Goal: Task Accomplishment & Management: Use online tool/utility

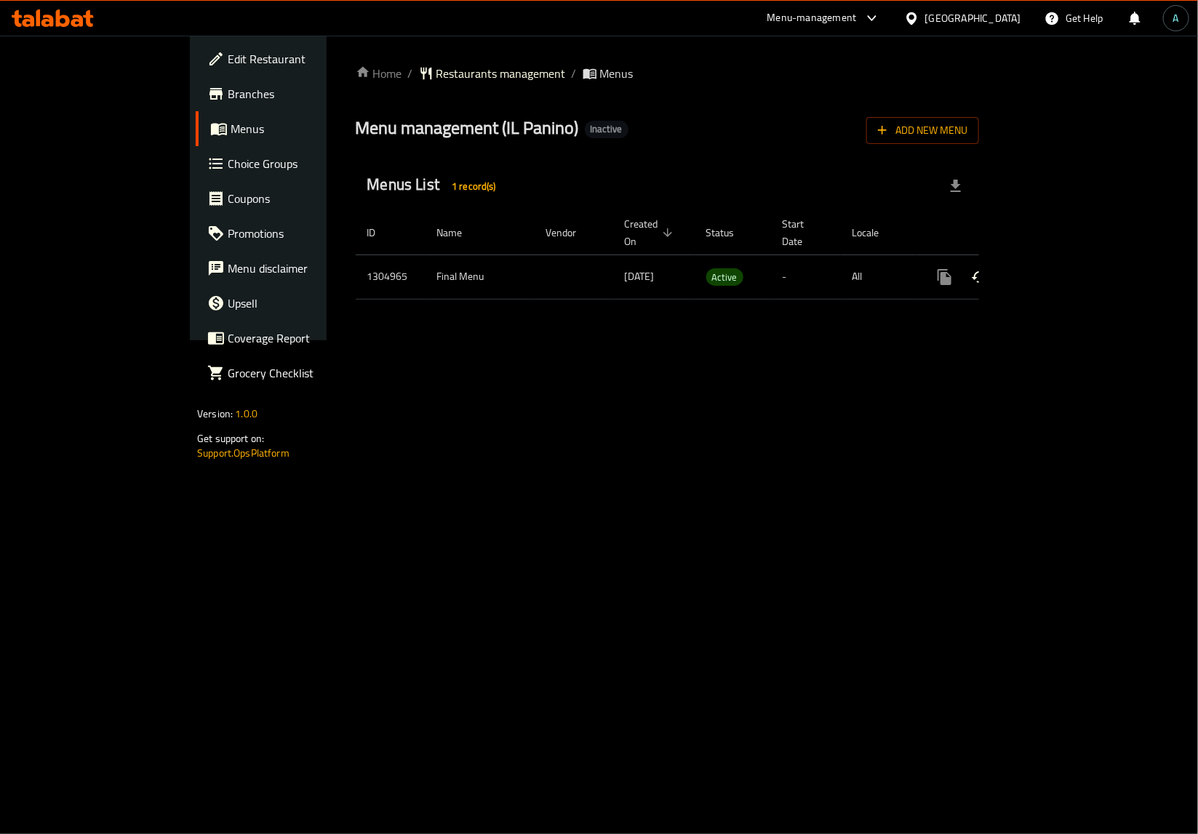
click at [1067, 273] on div "enhanced table" at bounding box center [997, 277] width 140 height 35
click at [1067, 271] on link "enhanced table" at bounding box center [1049, 277] width 35 height 35
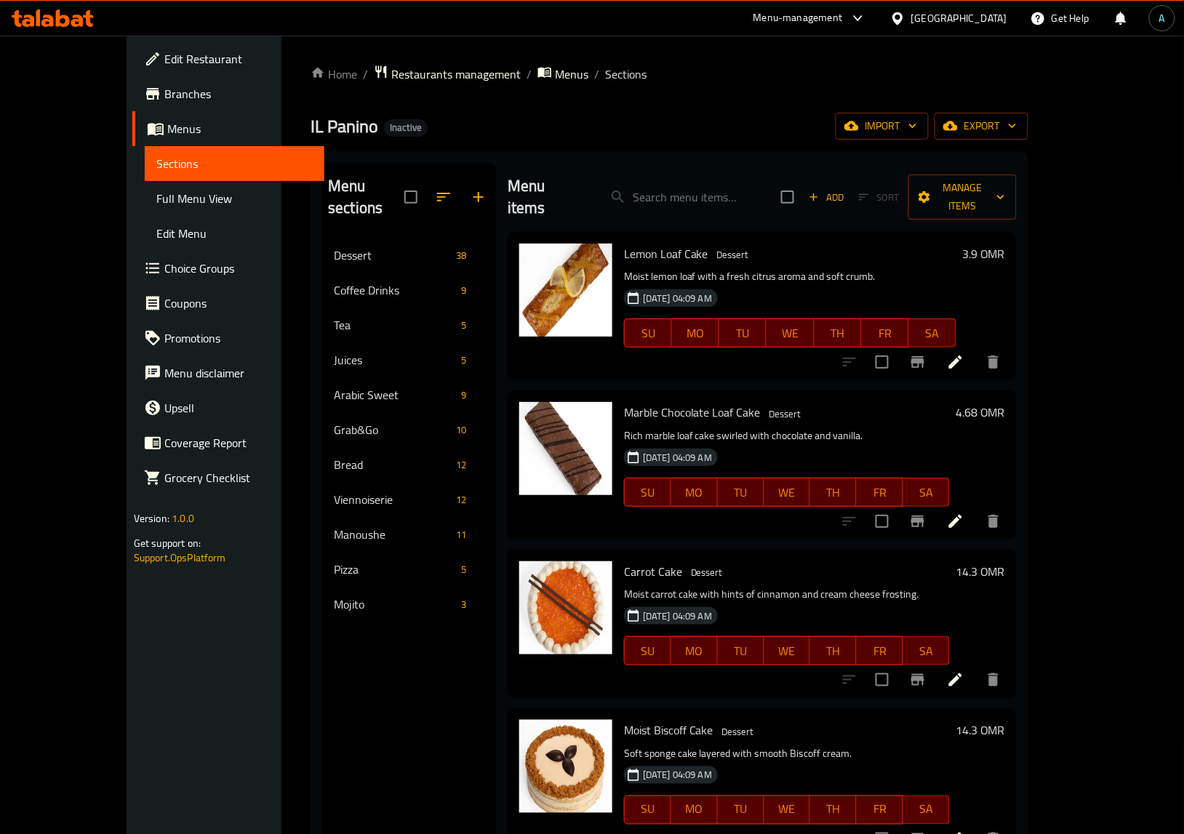
click at [156, 204] on span "Full Menu View" at bounding box center [234, 198] width 156 height 17
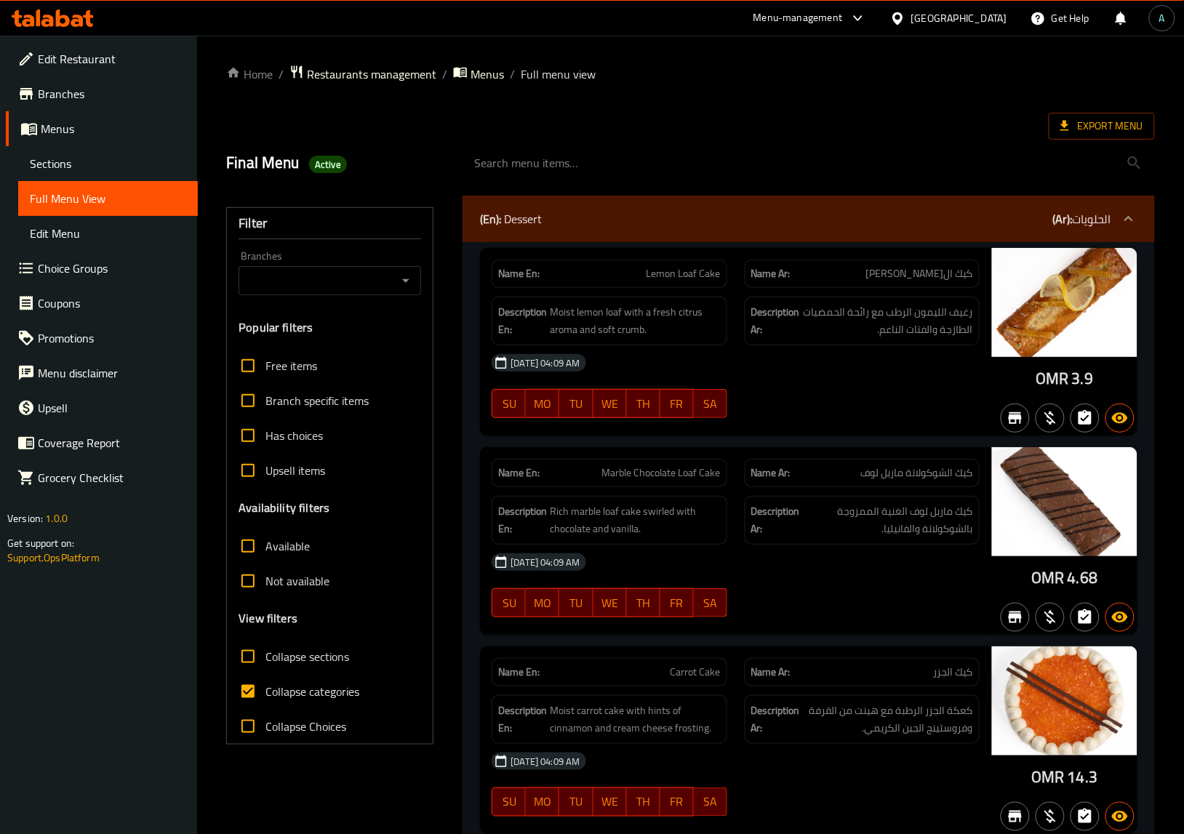
drag, startPoint x: 304, startPoint y: 694, endPoint x: 456, endPoint y: 659, distance: 156.1
click at [304, 694] on span "Collapse categories" at bounding box center [312, 691] width 94 height 17
click at [265, 694] on input "Collapse categories" at bounding box center [248, 691] width 35 height 35
checkbox input "false"
drag, startPoint x: 1045, startPoint y: 377, endPoint x: 1068, endPoint y: 383, distance: 23.5
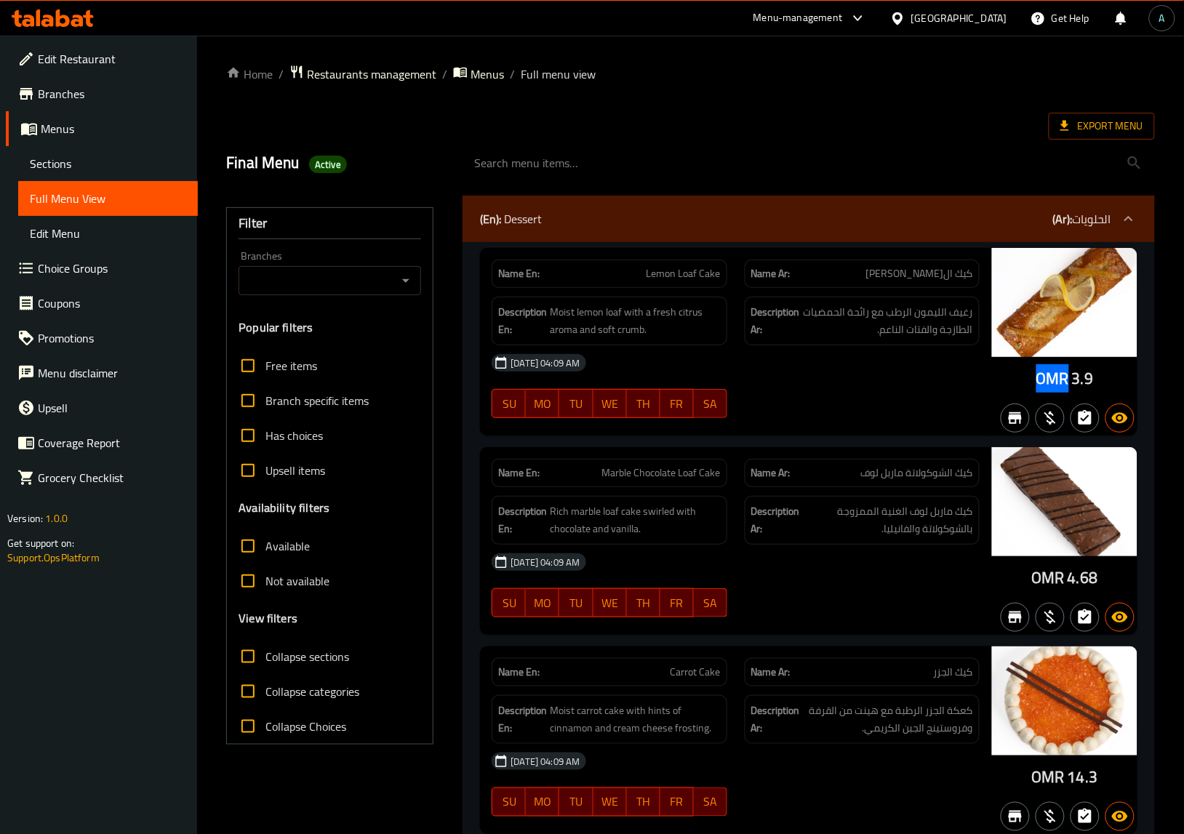
click at [1068, 383] on div "OMR 3.9" at bounding box center [1064, 342] width 145 height 188
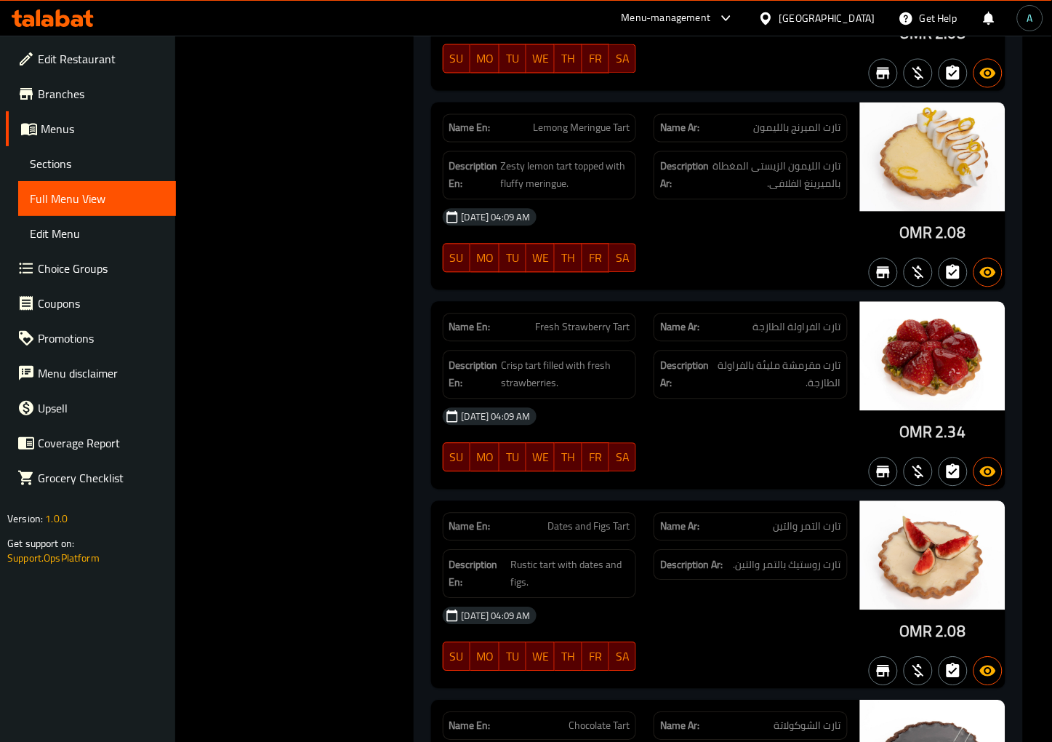
scroll to position [3393, 0]
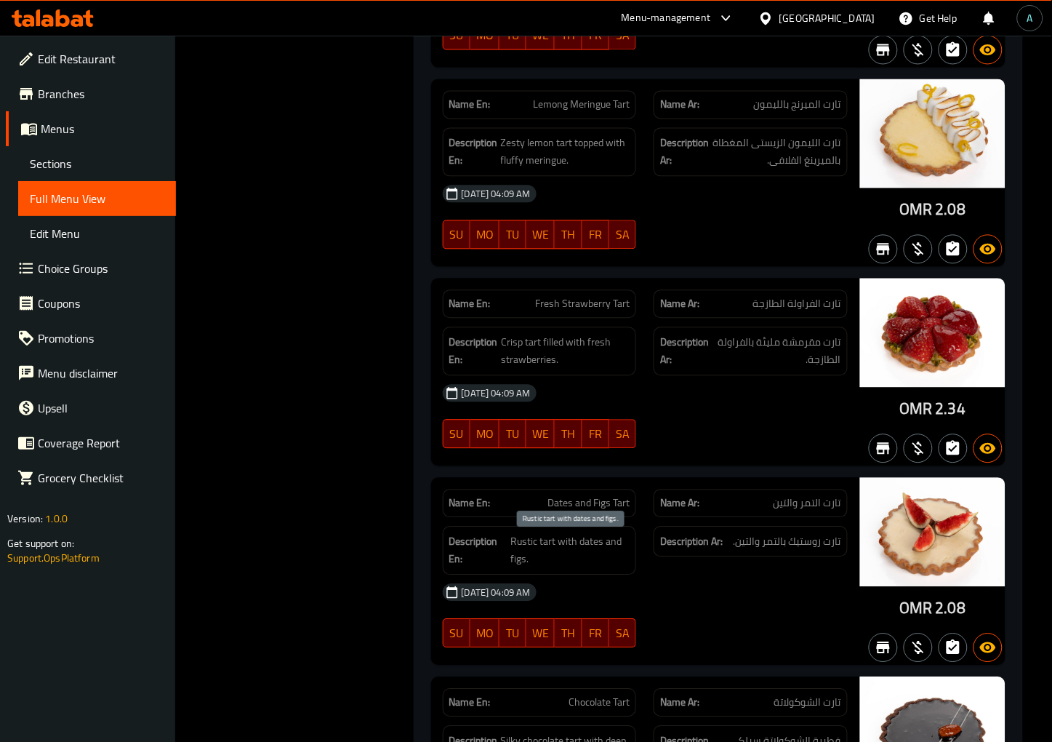
click at [524, 547] on span "Rustic tart with dates and figs." at bounding box center [569, 550] width 119 height 36
copy span "Rustic"
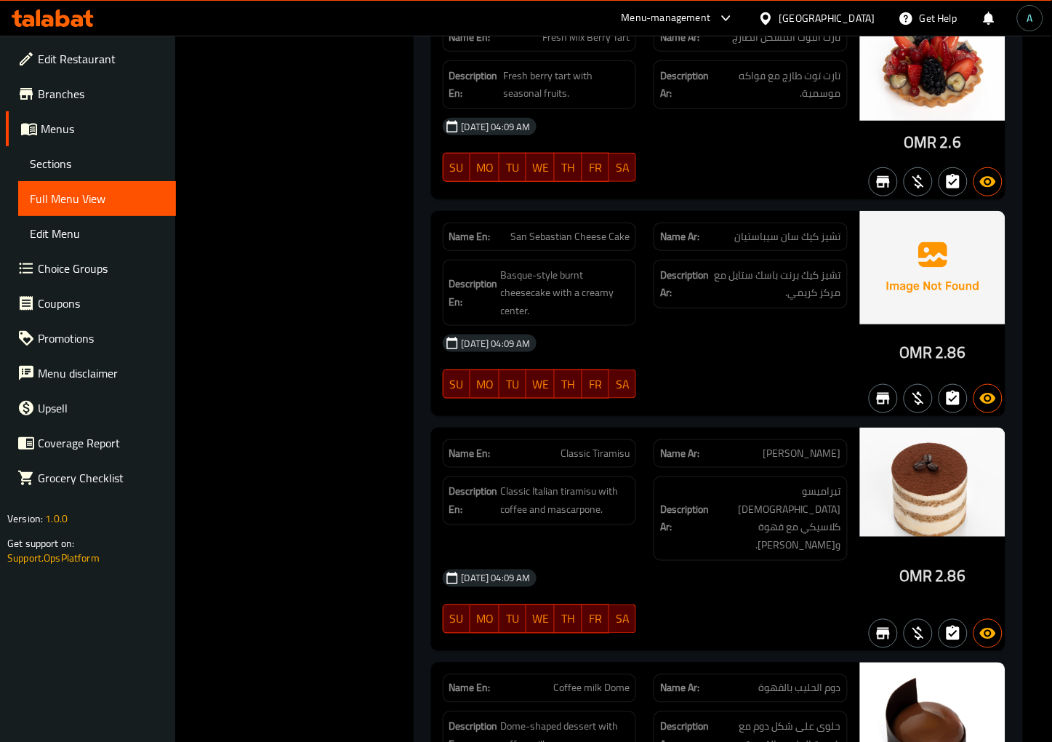
scroll to position [4282, 0]
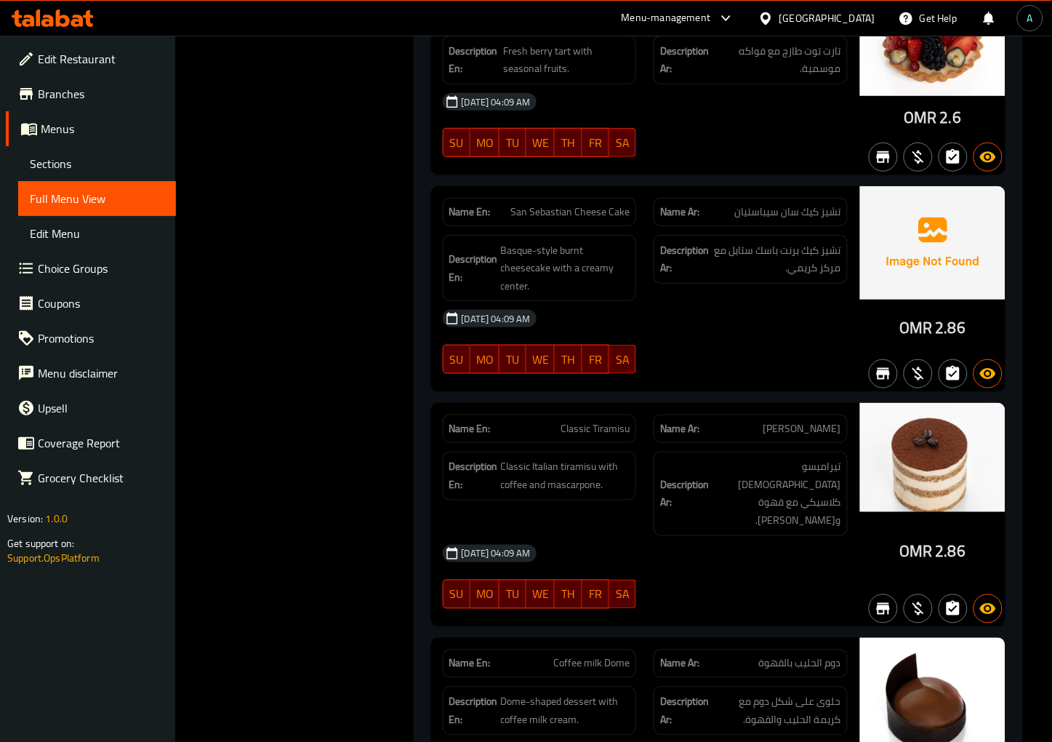
click at [809, 547] on div "[DATE] 04:09 AM SU MO TU WE TH FR SA" at bounding box center [645, 576] width 422 height 81
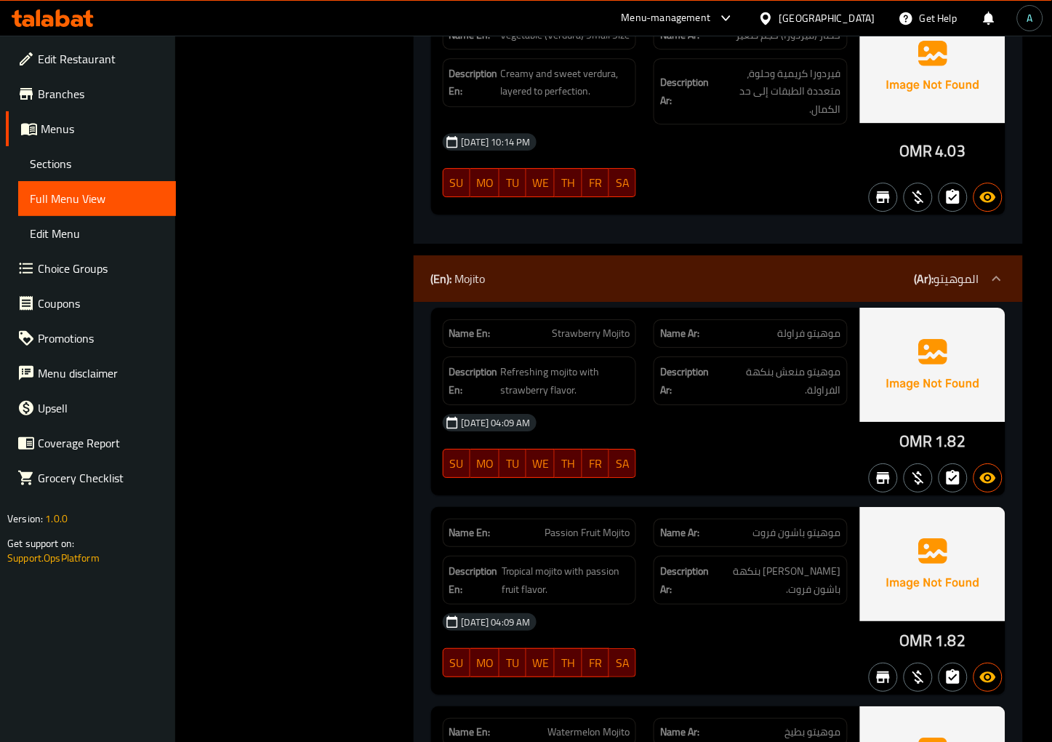
scroll to position [0, 0]
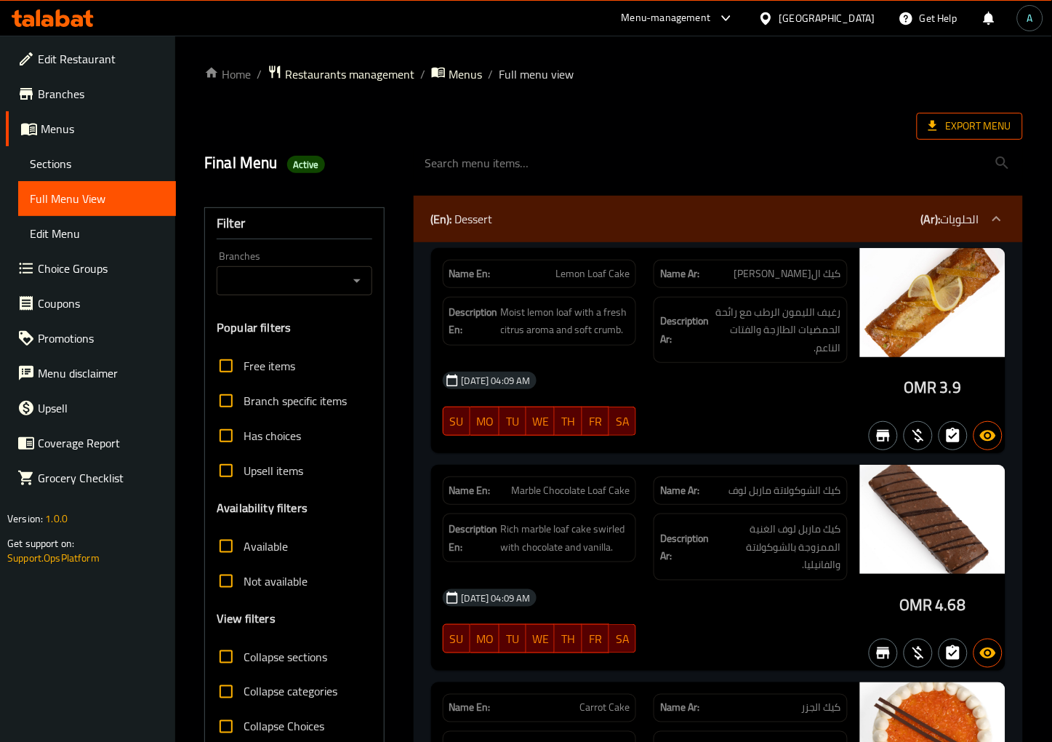
click at [974, 132] on span "Export Menu" at bounding box center [970, 126] width 83 height 18
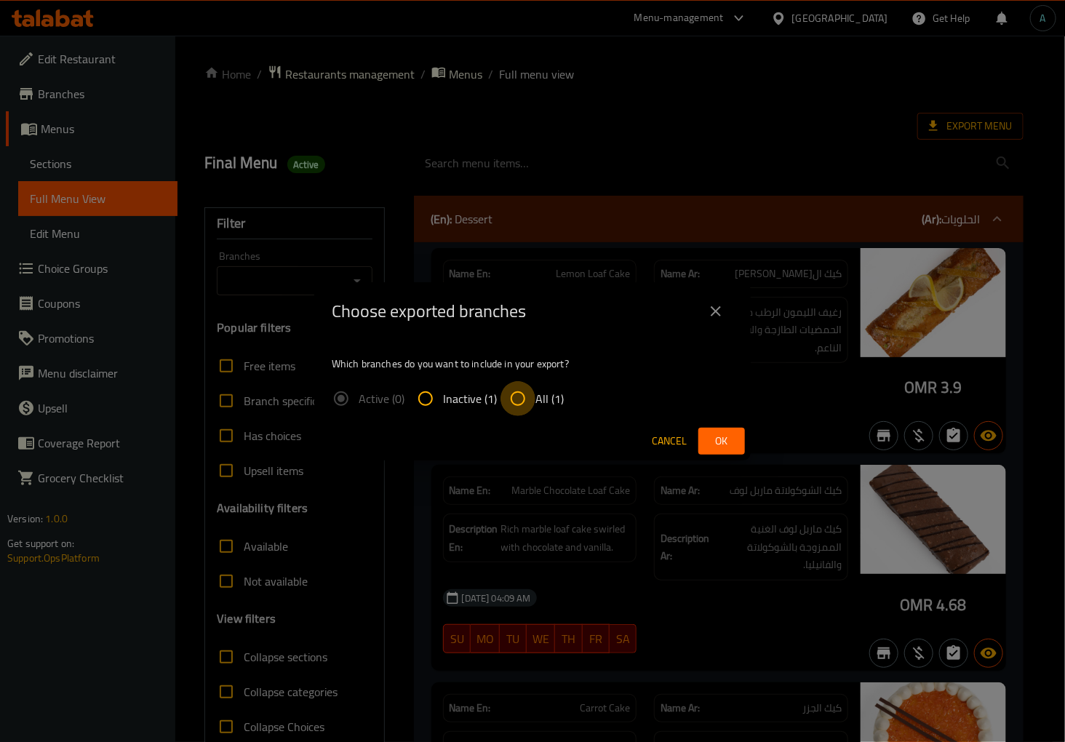
click at [508, 395] on input "All (1)" at bounding box center [517, 398] width 35 height 35
radio input "true"
click at [721, 440] on span "Ok" at bounding box center [721, 441] width 23 height 18
